Goal: Use online tool/utility: Utilize a website feature to perform a specific function

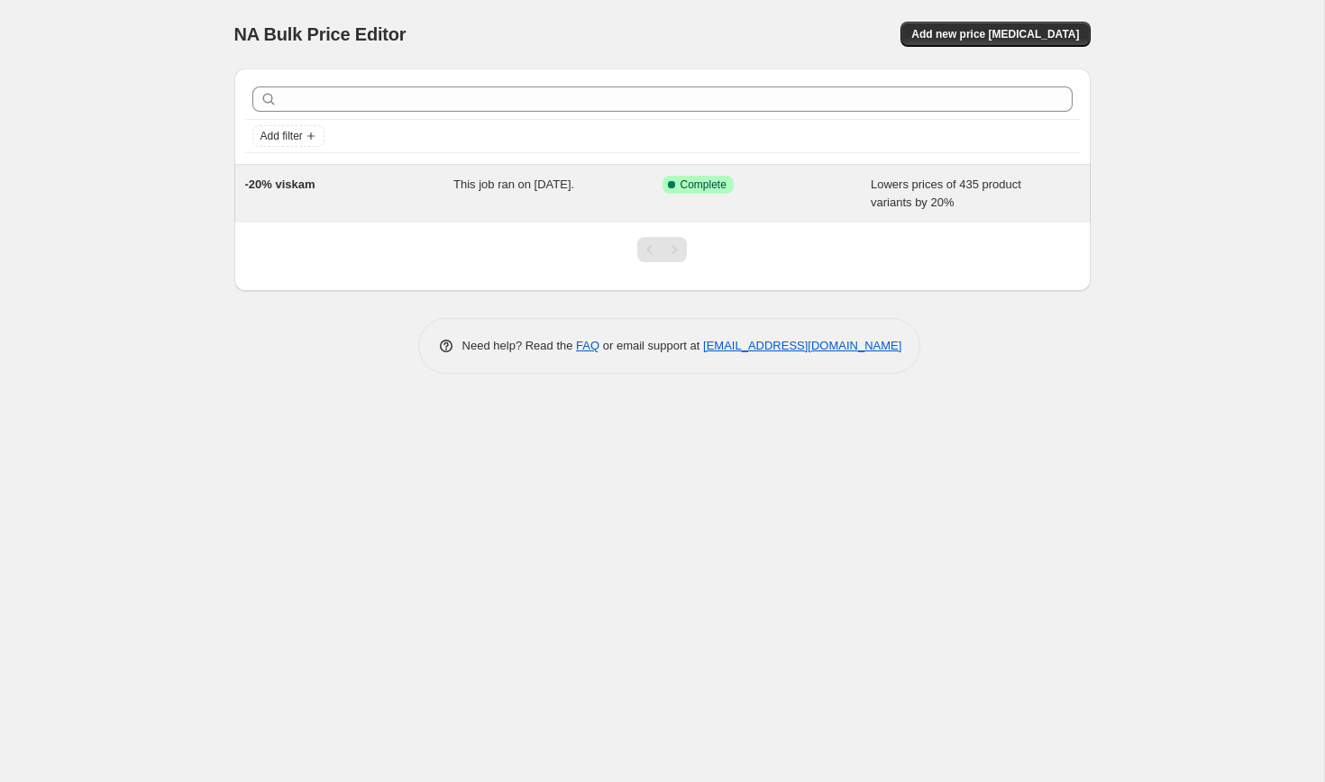
click at [739, 193] on div "Success Complete Complete" at bounding box center [753, 185] width 182 height 18
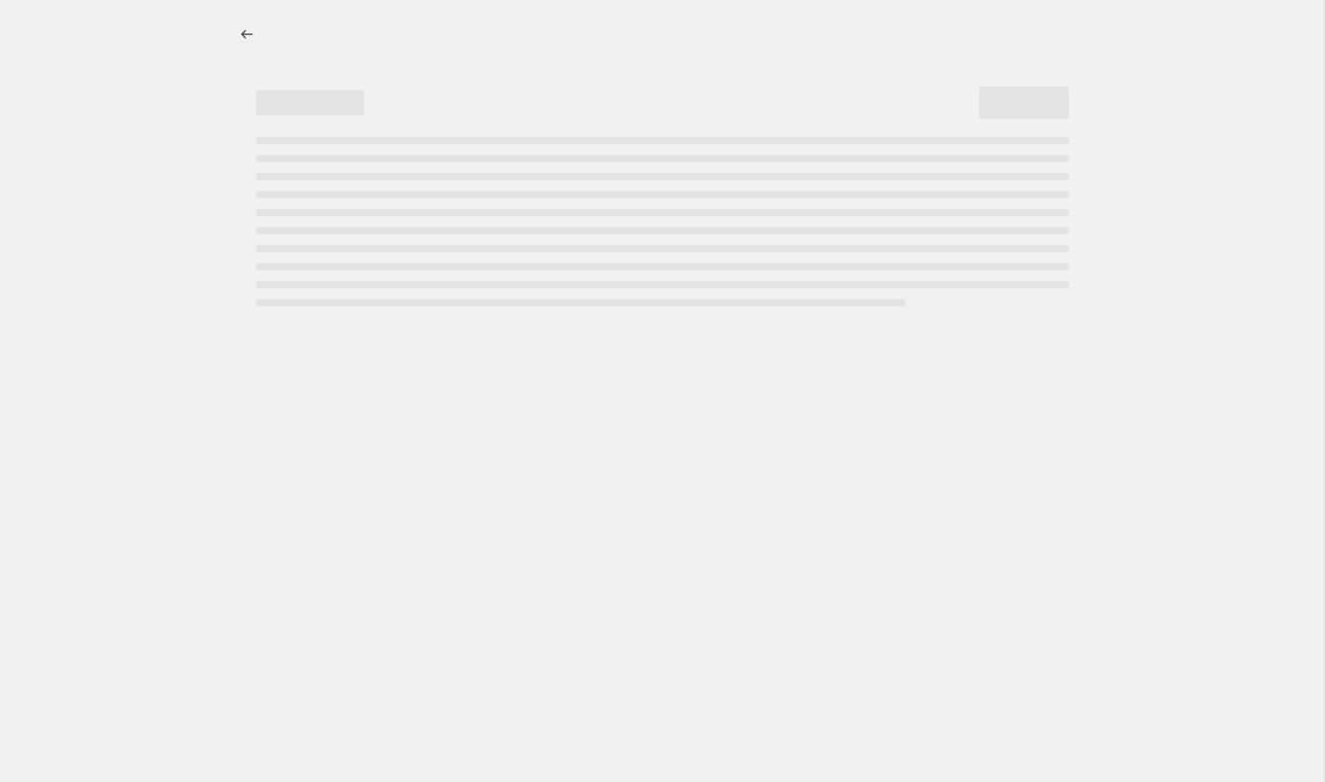
select select "percentage"
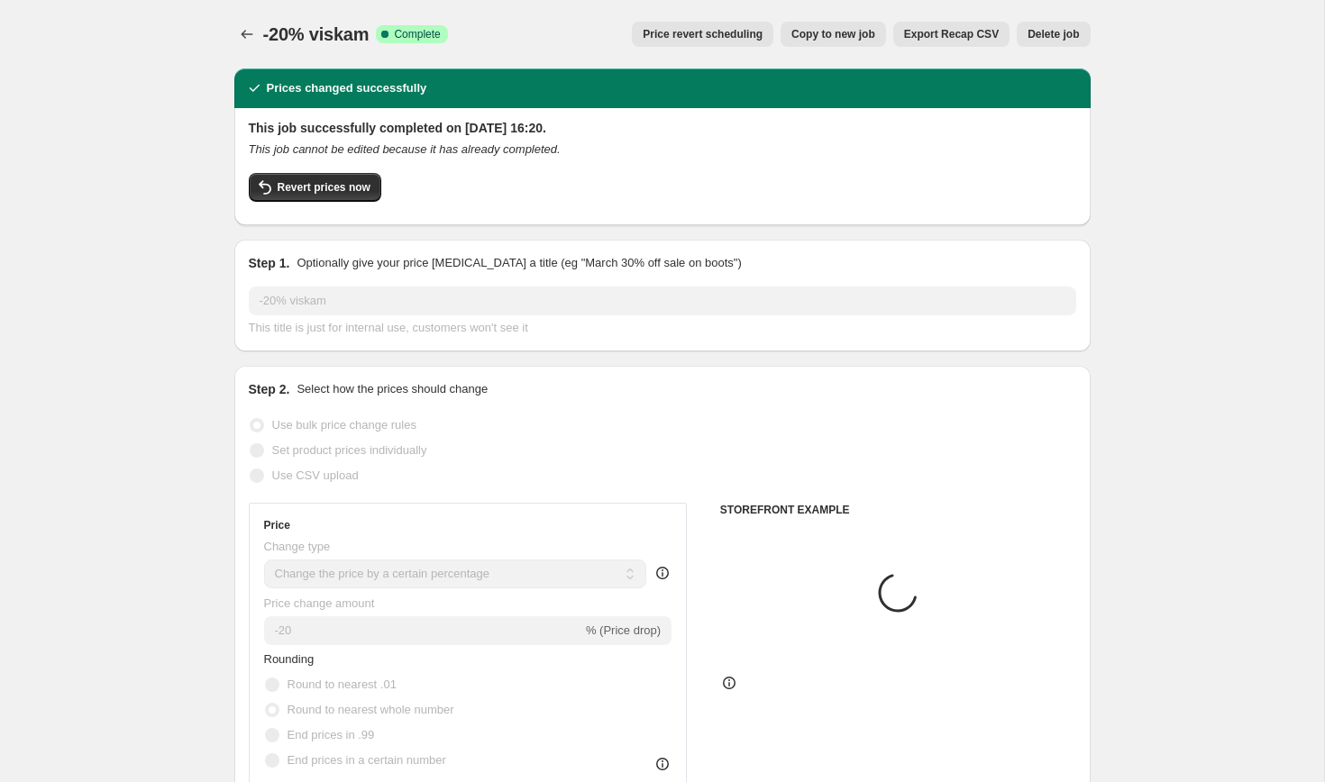
select select "collection"
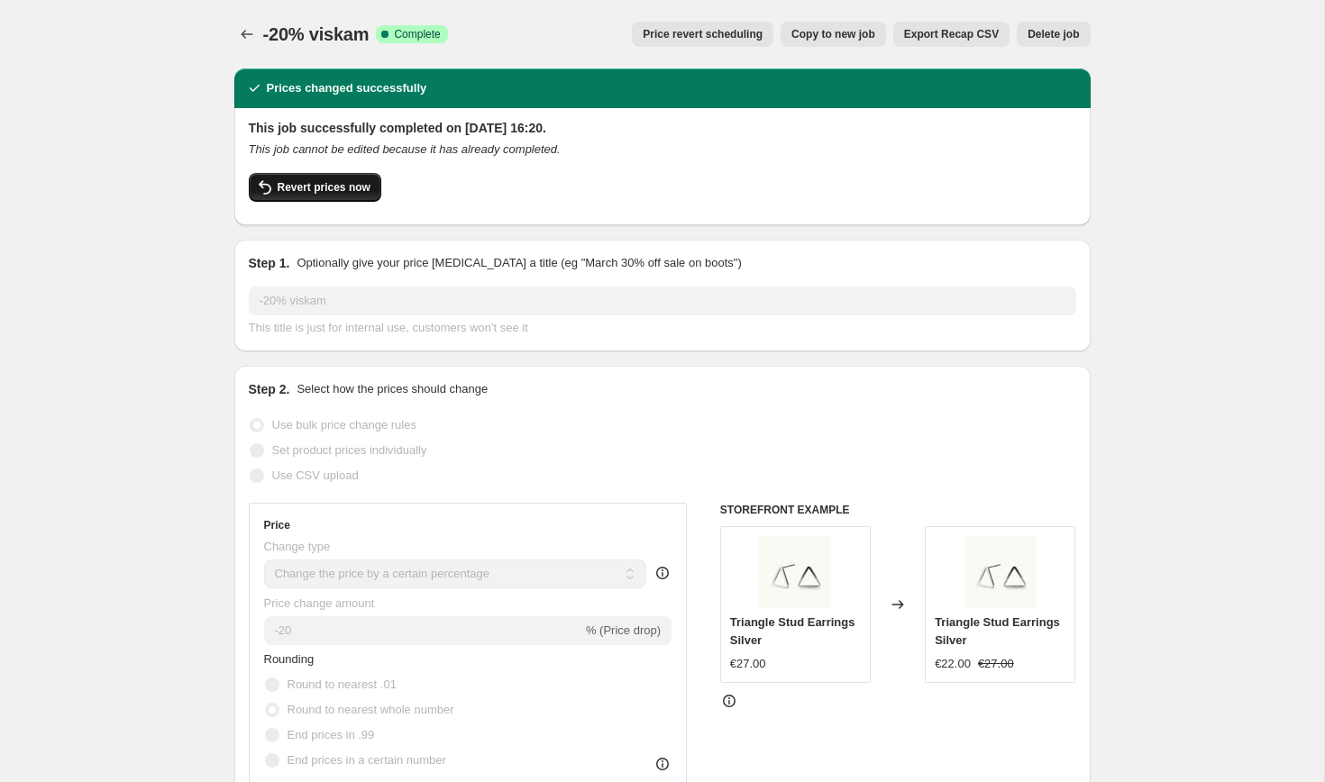
click at [366, 190] on span "Revert prices now" at bounding box center [324, 187] width 93 height 14
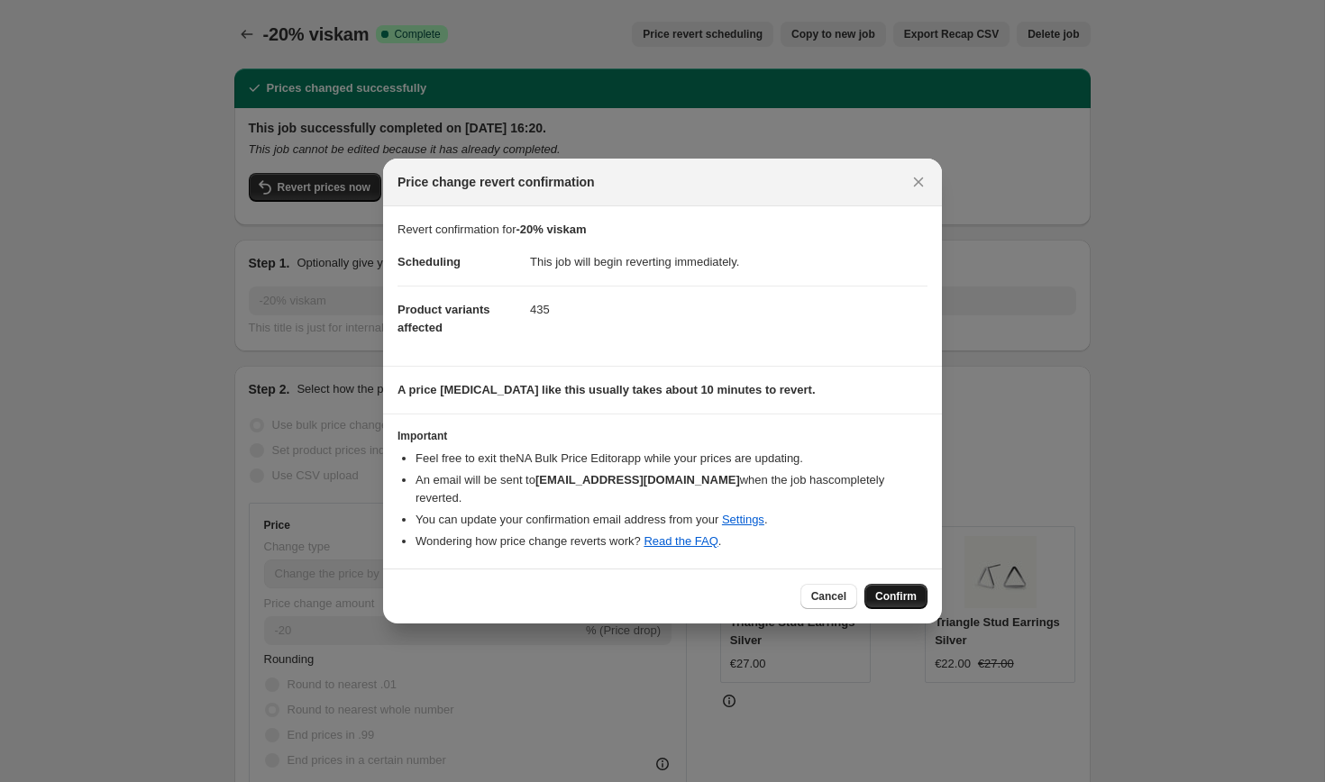
click at [888, 589] on span "Confirm" at bounding box center [895, 596] width 41 height 14
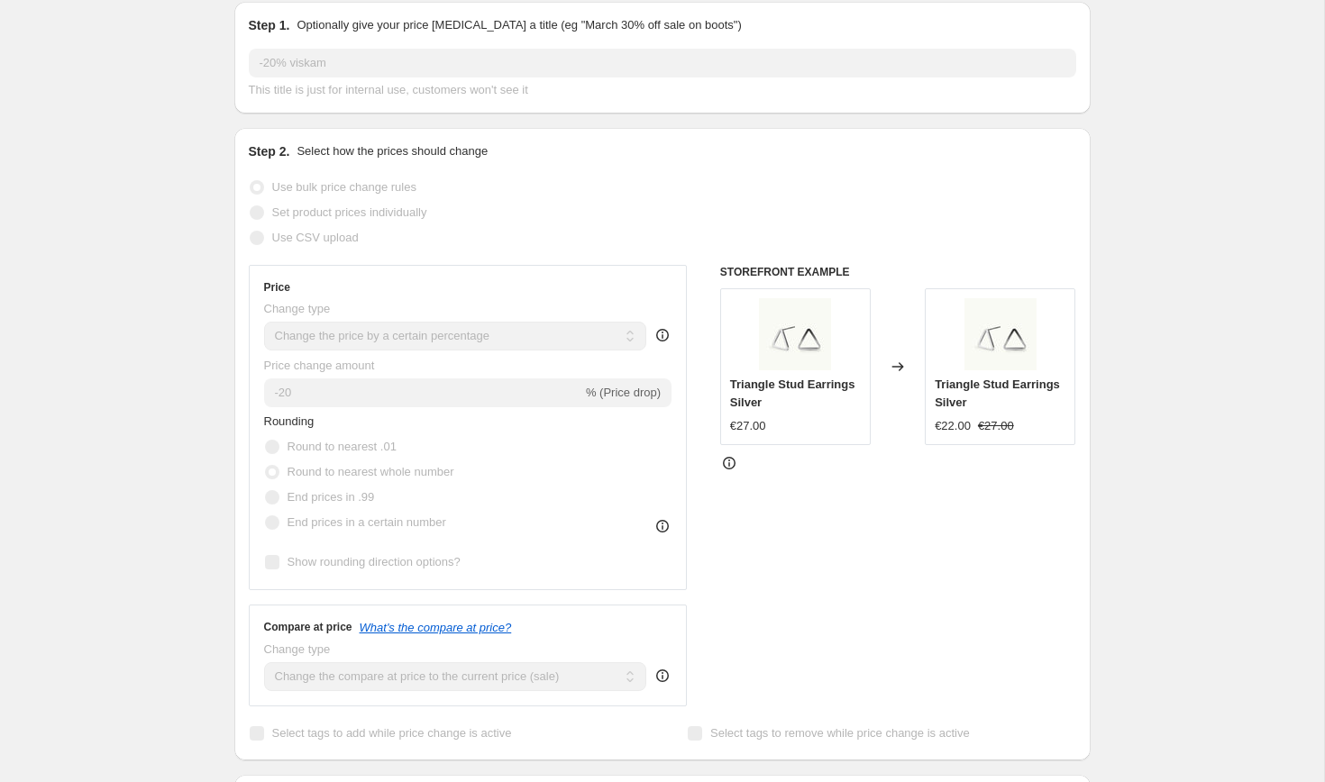
scroll to position [149, 0]
